Goal: Find specific page/section: Find specific page/section

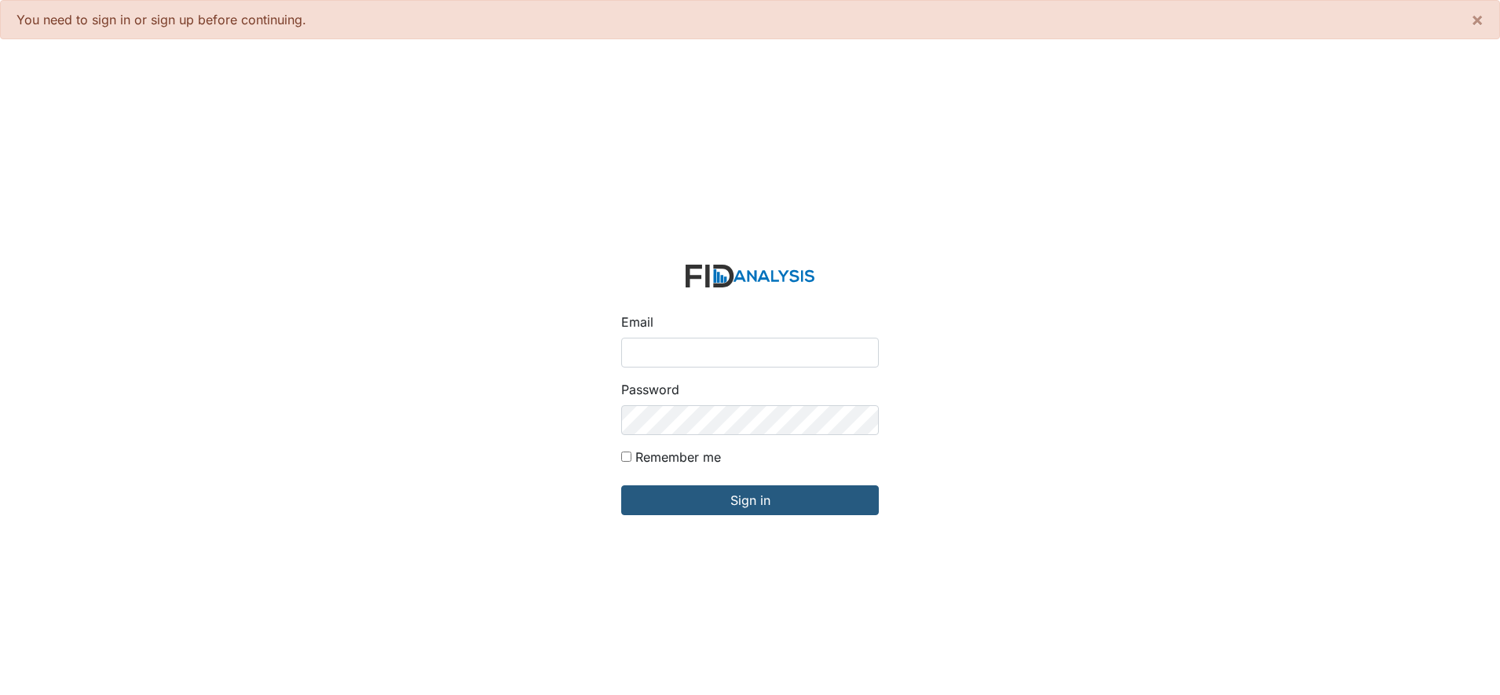
click at [675, 360] on input "Email" at bounding box center [750, 353] width 258 height 30
type input "[EMAIL_ADDRESS][DOMAIN_NAME]"
click at [621, 485] on input "Sign in" at bounding box center [750, 500] width 258 height 30
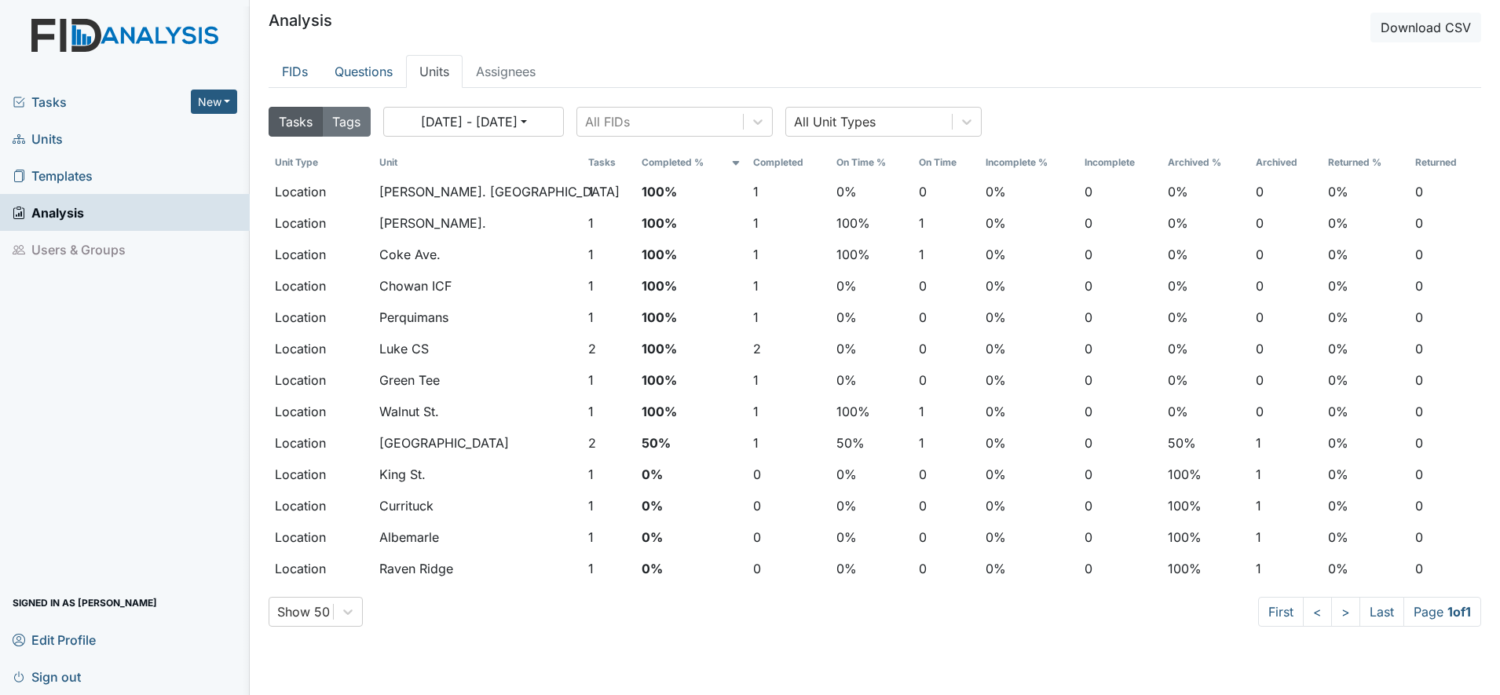
click at [48, 136] on span "Units" at bounding box center [38, 138] width 50 height 24
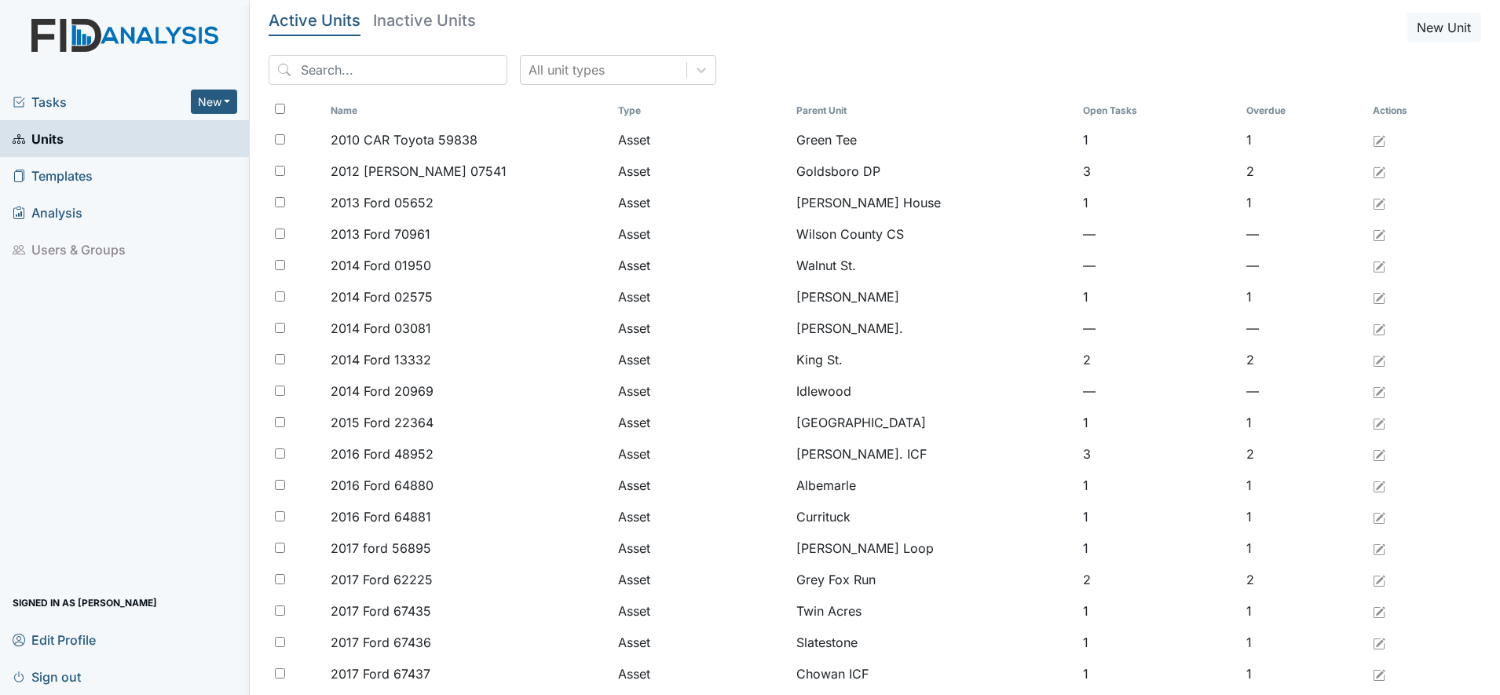
click at [47, 97] on span "Tasks" at bounding box center [102, 102] width 178 height 19
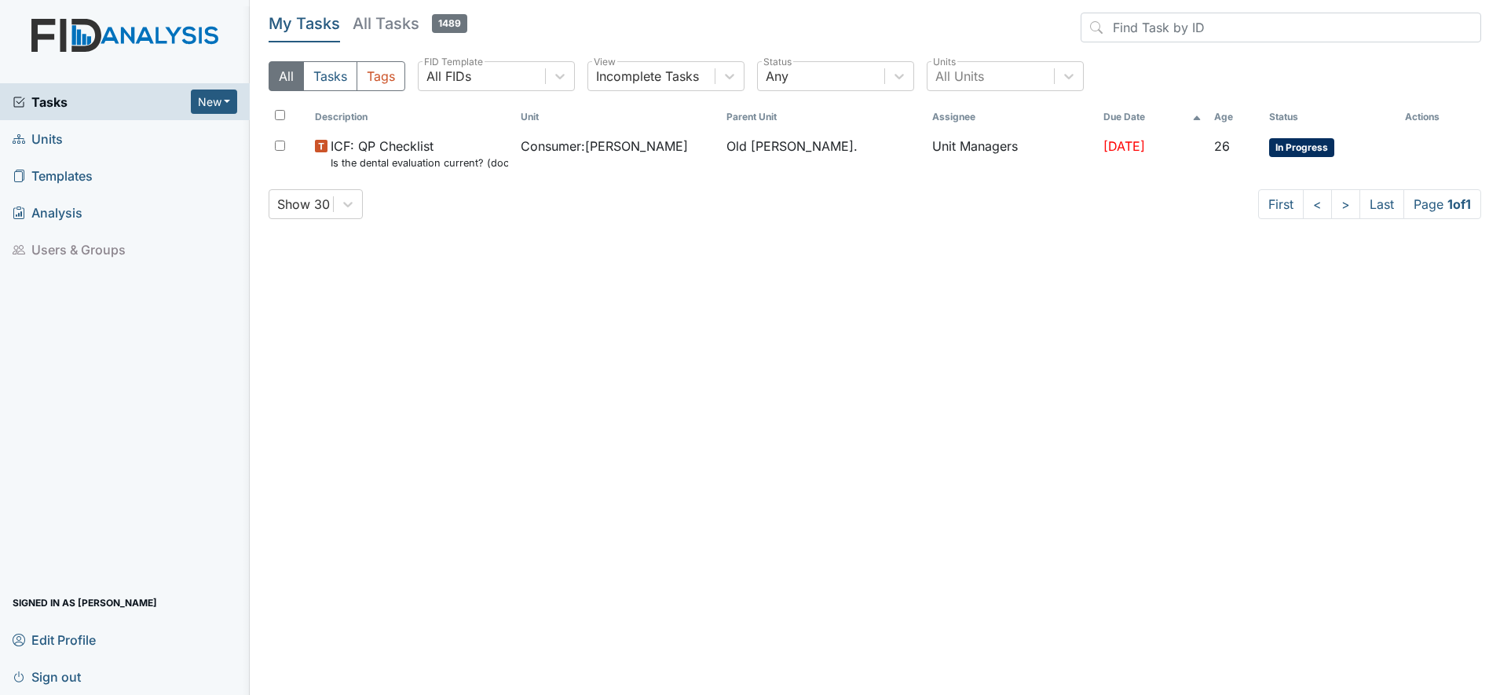
click at [46, 134] on span "Units" at bounding box center [38, 138] width 50 height 24
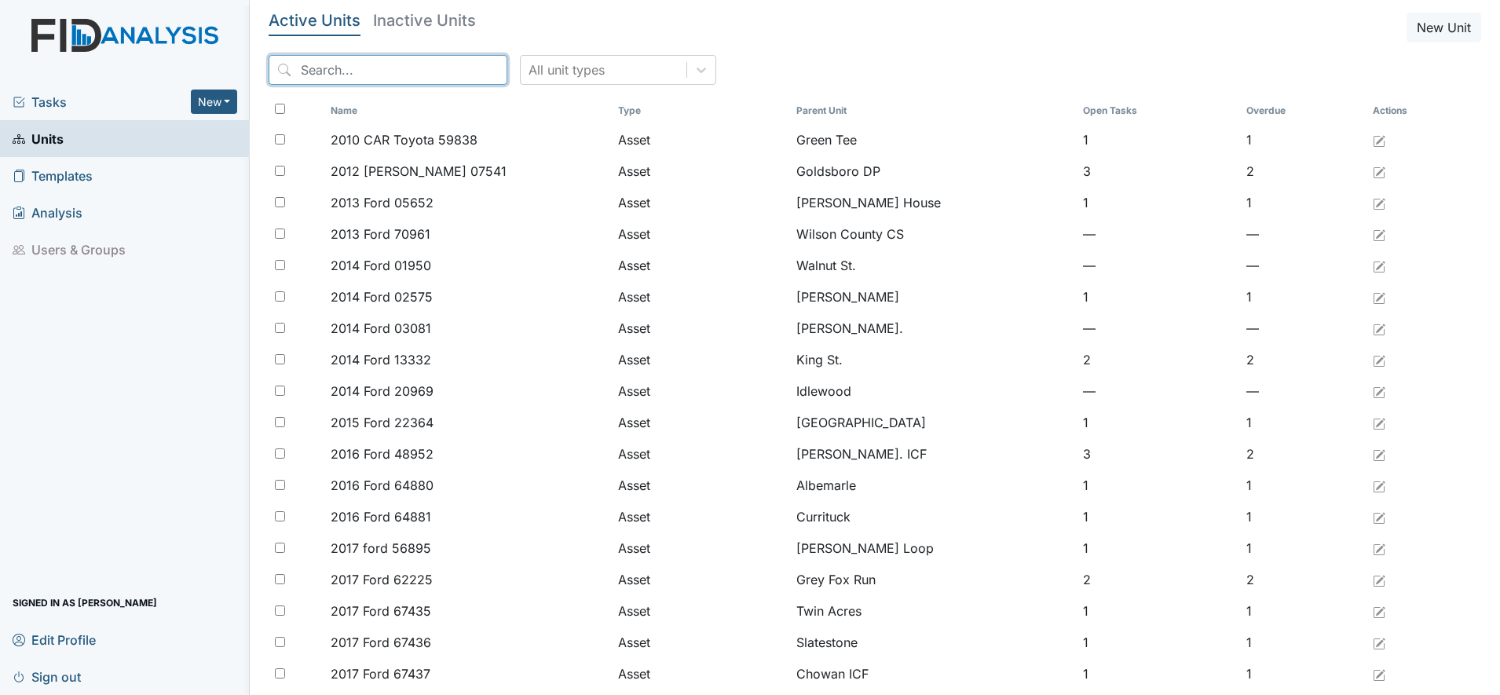
click at [298, 74] on input "search" at bounding box center [388, 70] width 239 height 30
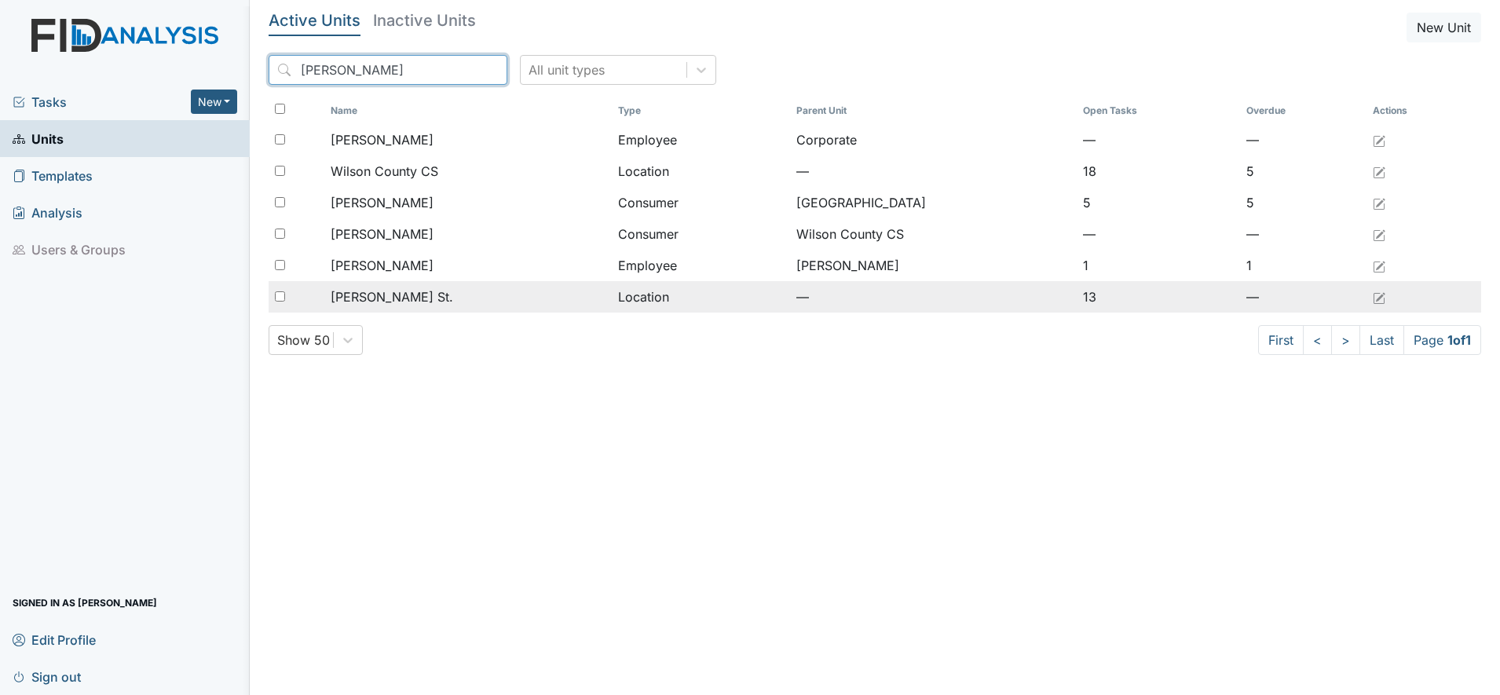
type input "[PERSON_NAME]"
click at [370, 297] on span "[PERSON_NAME] St." at bounding box center [392, 296] width 123 height 19
